Goal: Check status

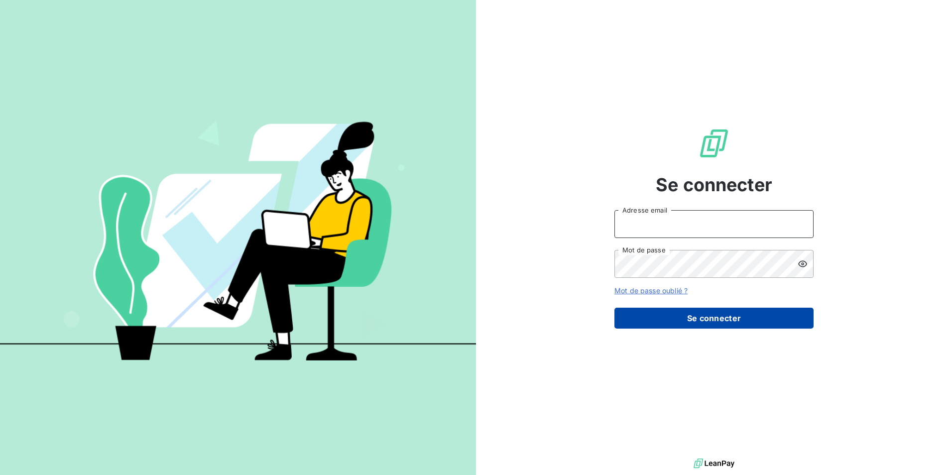
type input "dbr.rennes@monier-environnement.com"
click at [719, 315] on button "Se connecter" at bounding box center [713, 318] width 199 height 21
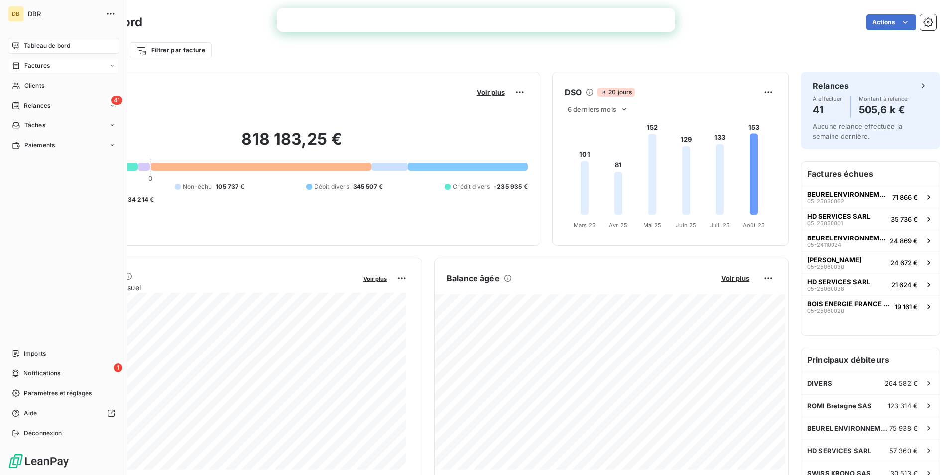
click at [54, 66] on div "Factures" at bounding box center [63, 66] width 111 height 16
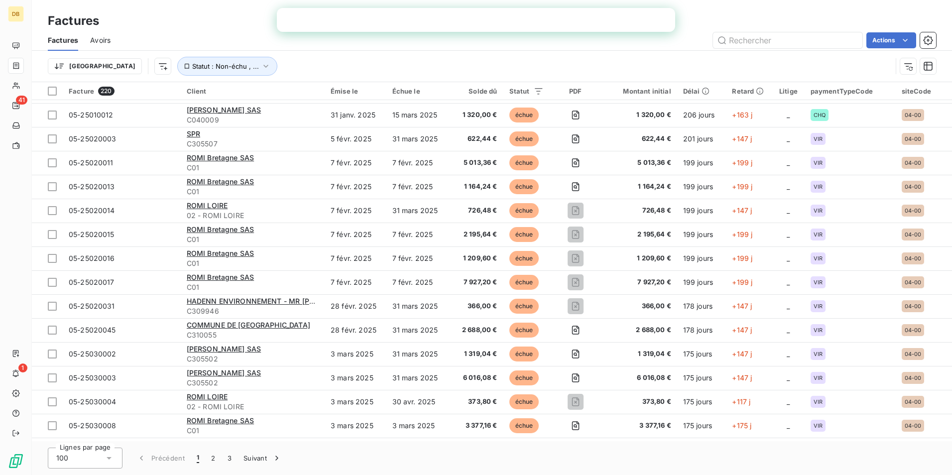
scroll to position [1991, 0]
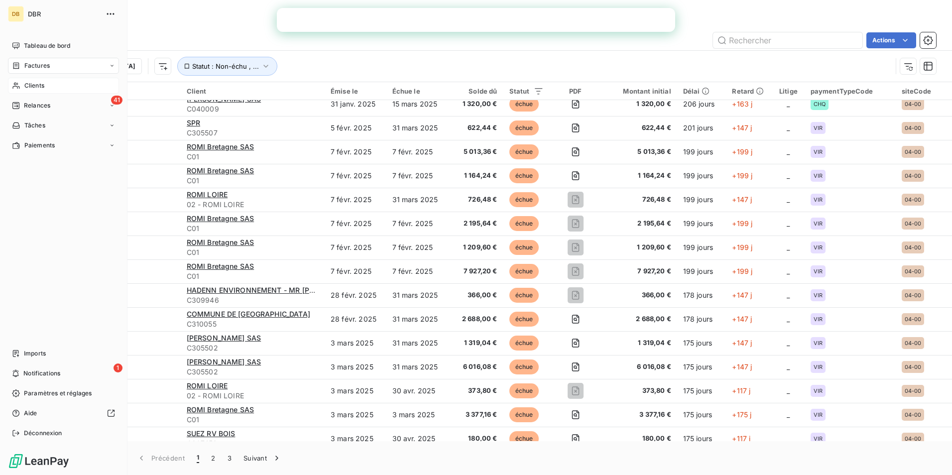
click at [49, 83] on div "Clients" at bounding box center [63, 86] width 111 height 16
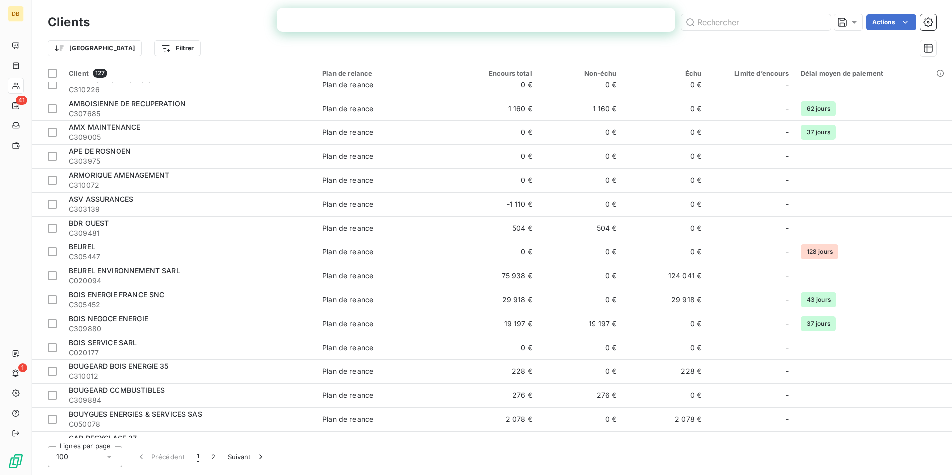
scroll to position [149, 0]
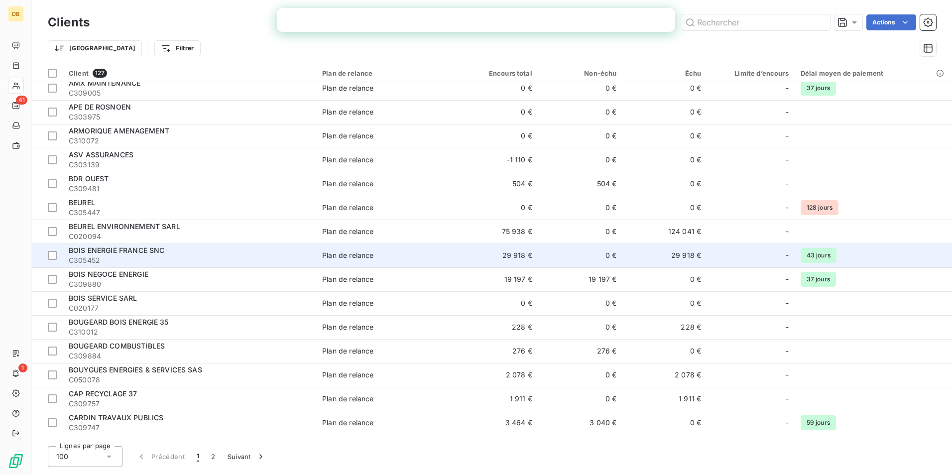
click at [148, 253] on span "BOIS ENERGIE FRANCE SNC" at bounding box center [117, 250] width 96 height 8
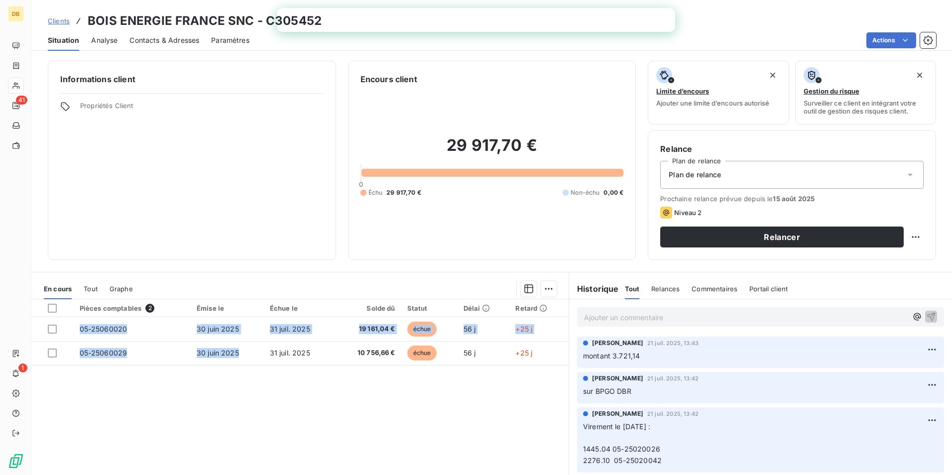
drag, startPoint x: 265, startPoint y: 353, endPoint x: 233, endPoint y: 415, distance: 69.7
click at [233, 415] on div "Pièces comptables 2 Émise le Échue le Solde dû Statut Délai Retard 05-25060020 …" at bounding box center [300, 395] width 537 height 192
drag, startPoint x: 233, startPoint y: 415, endPoint x: 167, endPoint y: 396, distance: 68.9
click at [167, 396] on div "Pièces comptables 2 Émise le Échue le Solde dû Statut Délai Retard 05-25060020 …" at bounding box center [300, 395] width 537 height 192
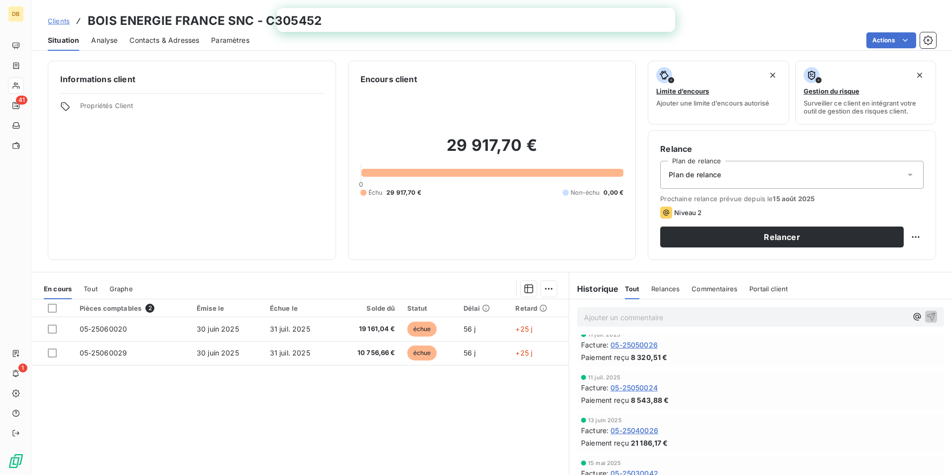
scroll to position [149, 0]
